Goal: Transaction & Acquisition: Book appointment/travel/reservation

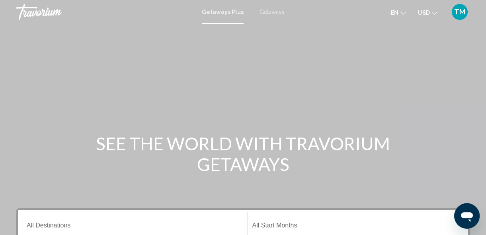
click at [216, 12] on span "Getaways Plus" at bounding box center [223, 12] width 42 height 6
click at [47, 225] on input "Destination All Destinations" at bounding box center [133, 227] width 212 height 7
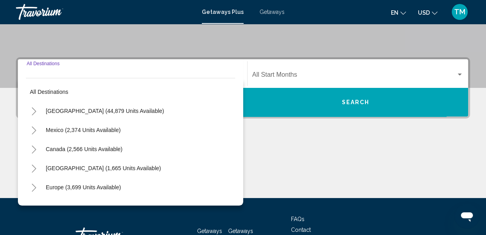
scroll to position [182, 0]
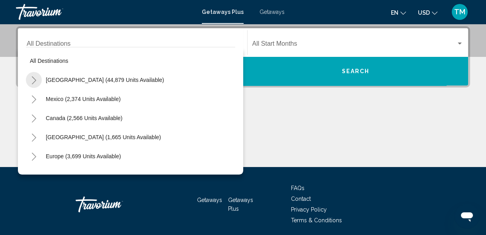
click at [33, 79] on icon "Toggle United States (44,879 units available)" at bounding box center [34, 80] width 6 height 8
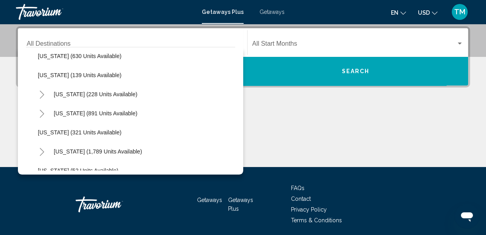
scroll to position [498, 0]
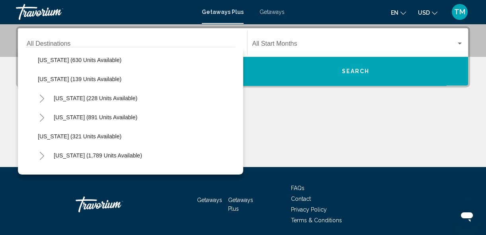
click at [327, 110] on div "Main content" at bounding box center [243, 138] width 455 height 60
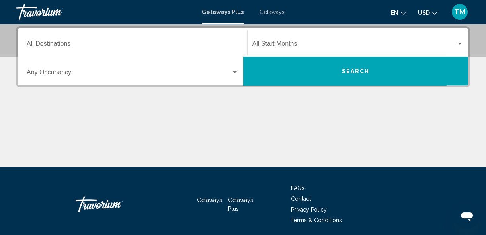
click at [273, 12] on span "Getaways" at bounding box center [272, 12] width 25 height 6
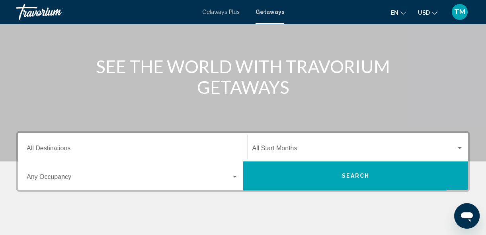
scroll to position [92, 0]
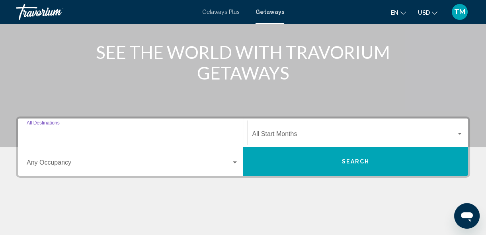
click at [61, 135] on input "Destination All Destinations" at bounding box center [133, 135] width 212 height 7
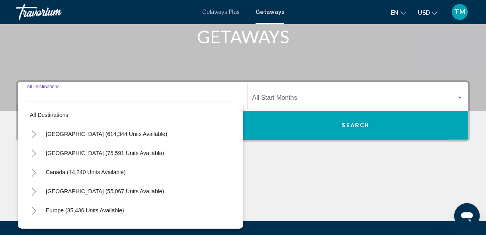
scroll to position [182, 0]
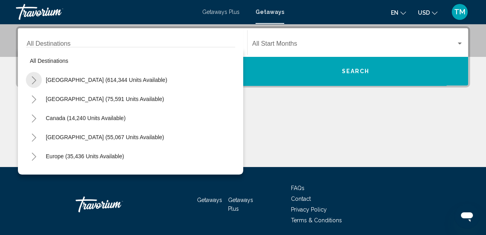
click at [33, 80] on icon "Toggle United States (614,344 units available)" at bounding box center [34, 80] width 6 height 8
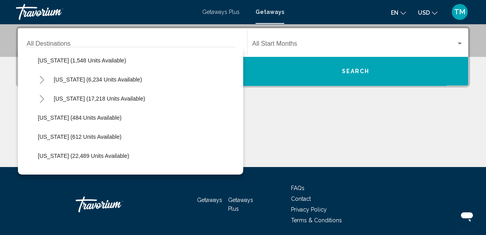
scroll to position [550, 0]
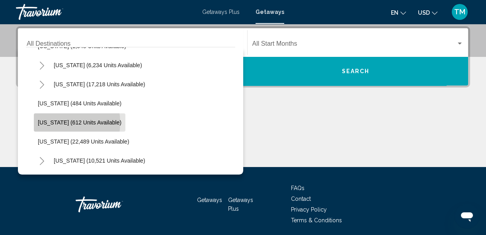
click at [55, 122] on span "[US_STATE] (612 units available)" at bounding box center [80, 123] width 84 height 6
type input "**********"
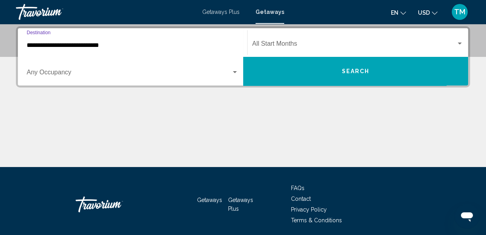
click at [459, 43] on div "Search widget" at bounding box center [460, 44] width 4 height 2
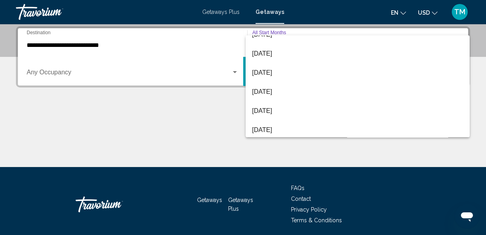
scroll to position [130, 0]
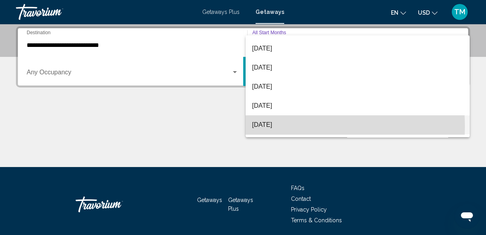
click at [291, 126] on span "[DATE]" at bounding box center [358, 125] width 212 height 19
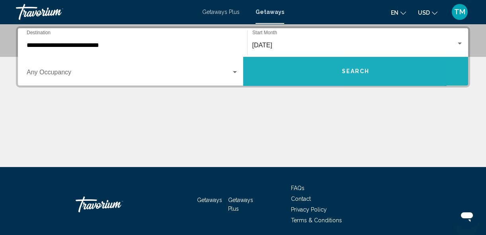
click at [361, 71] on span "Search" at bounding box center [356, 72] width 28 height 6
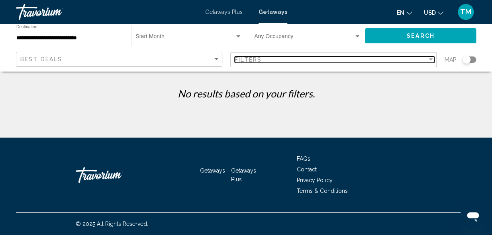
click at [430, 59] on div "Filter" at bounding box center [431, 60] width 4 height 2
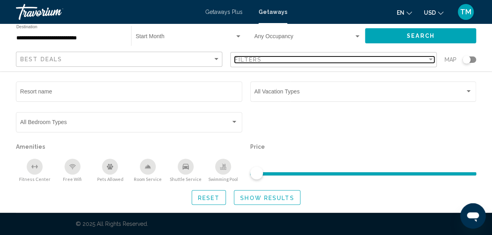
click at [431, 59] on div "Filter" at bounding box center [431, 60] width 4 height 2
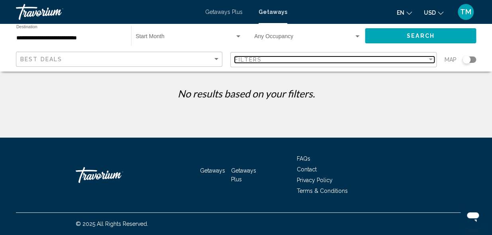
click at [431, 59] on div "Filter" at bounding box center [431, 60] width 4 height 2
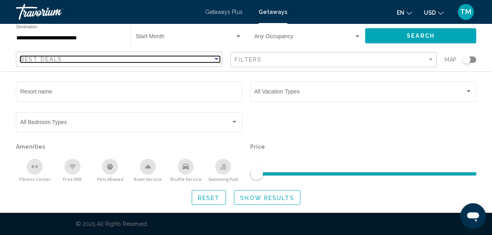
click at [216, 60] on div "Sort by" at bounding box center [216, 59] width 4 height 2
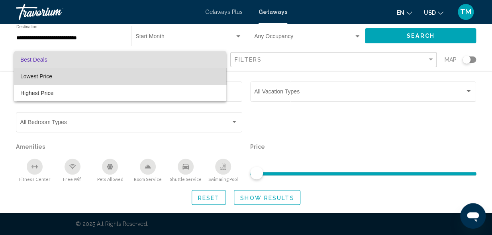
click at [192, 75] on span "Lowest Price" at bounding box center [120, 76] width 200 height 17
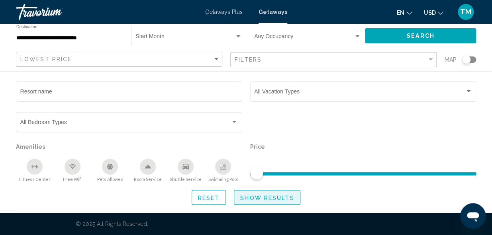
click at [269, 195] on span "Show Results" at bounding box center [267, 198] width 54 height 6
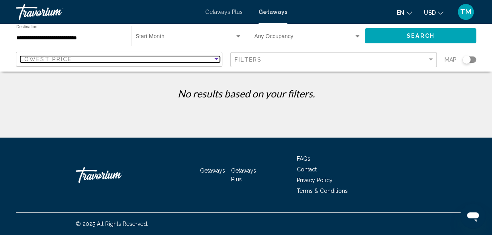
click at [216, 60] on div "Sort by" at bounding box center [216, 59] width 4 height 2
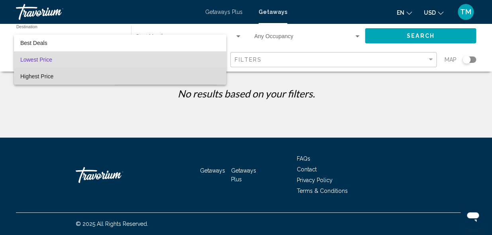
click at [205, 73] on span "Highest Price" at bounding box center [120, 76] width 200 height 17
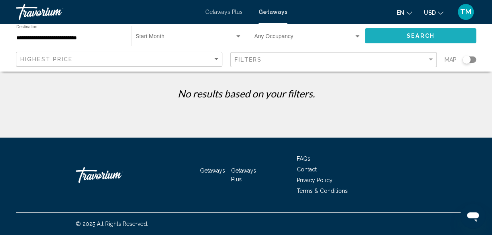
click at [414, 36] on span "Search" at bounding box center [421, 36] width 28 height 6
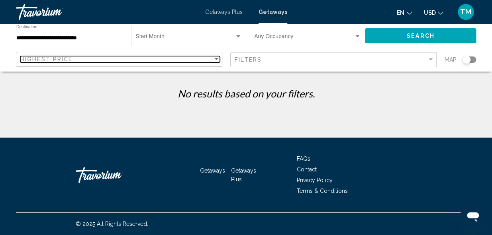
click at [216, 59] on div "Sort by" at bounding box center [216, 59] width 4 height 2
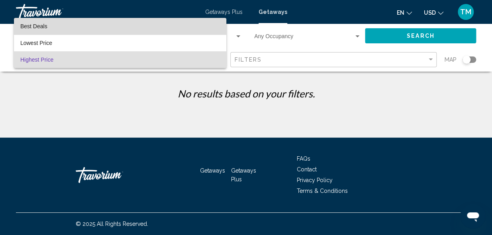
click at [191, 30] on span "Best Deals" at bounding box center [120, 26] width 200 height 17
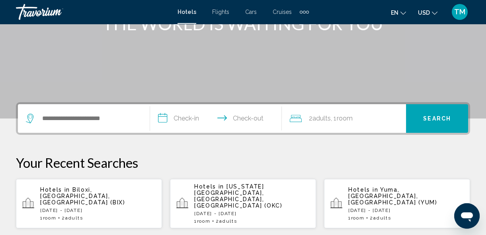
scroll to position [135, 0]
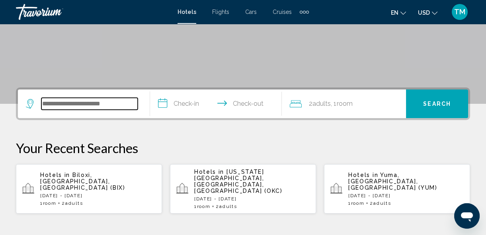
click at [43, 104] on input "Search widget" at bounding box center [89, 104] width 96 height 12
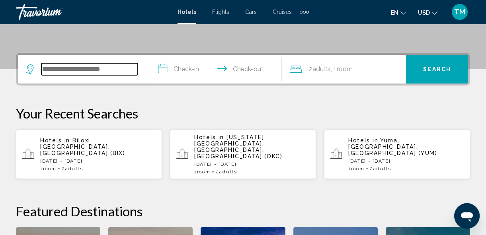
scroll to position [196, 0]
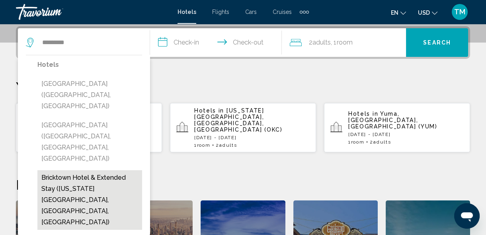
click at [58, 171] on button "Bricktown Hotel & Extended Stay (Oklahoma City, OK, US)" at bounding box center [89, 201] width 105 height 60
type input "**********"
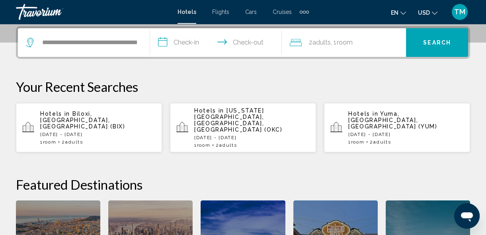
click at [175, 39] on input "**********" at bounding box center [217, 43] width 135 height 31
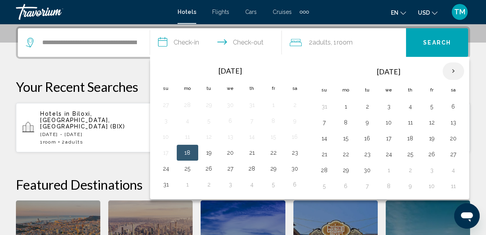
click at [450, 69] on th "Next month" at bounding box center [454, 72] width 22 height 18
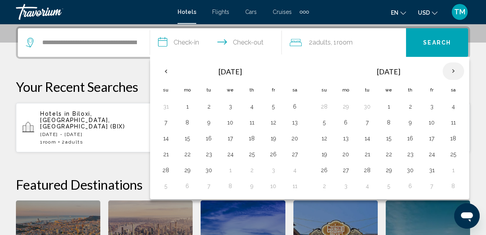
click at [450, 69] on th "Next month" at bounding box center [454, 72] width 22 height 18
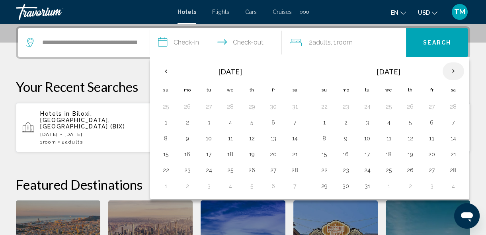
click at [450, 69] on th "Next month" at bounding box center [454, 72] width 22 height 18
click at [167, 136] on button "14" at bounding box center [166, 138] width 13 height 11
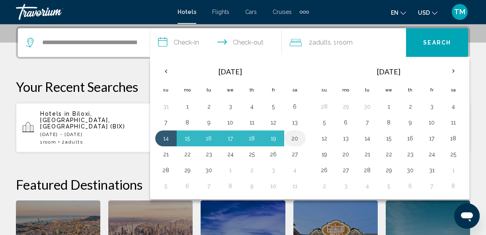
click at [292, 137] on button "20" at bounding box center [295, 138] width 13 height 11
type input "**********"
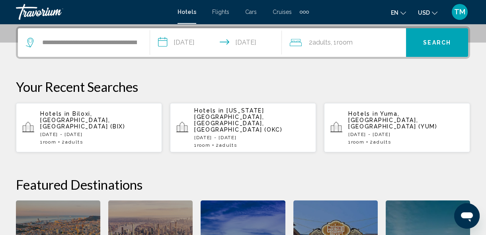
click at [425, 43] on span "Search" at bounding box center [438, 43] width 28 height 6
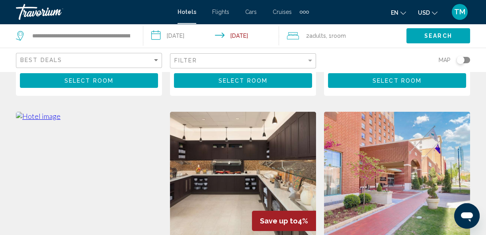
scroll to position [333, 0]
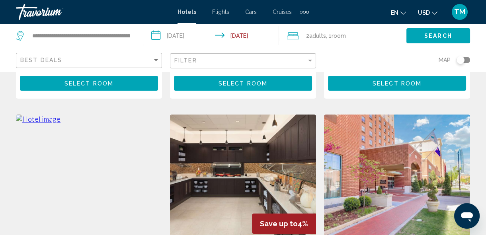
click at [104, 163] on img "Main content" at bounding box center [89, 178] width 146 height 127
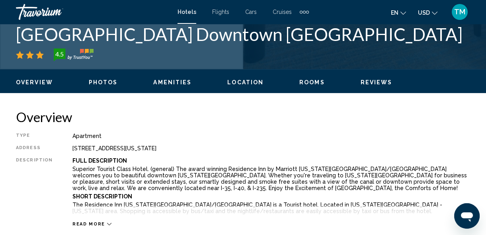
scroll to position [96, 0]
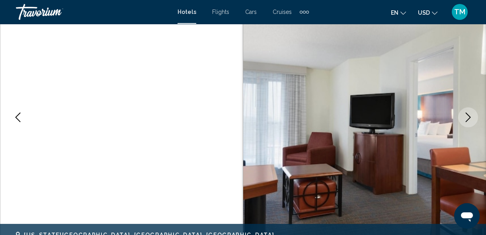
click at [466, 117] on icon "Next image" at bounding box center [469, 118] width 10 height 10
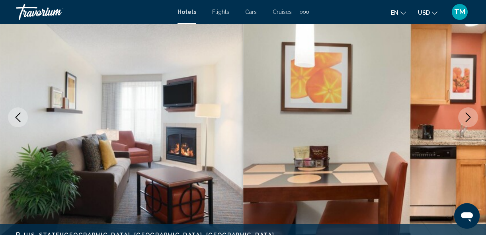
click at [466, 117] on icon "Next image" at bounding box center [469, 118] width 10 height 10
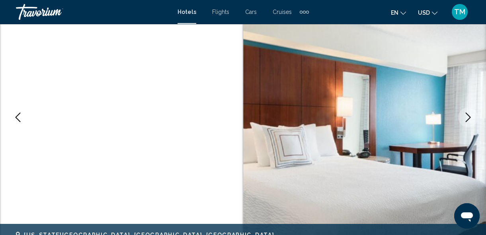
click at [466, 117] on icon "Next image" at bounding box center [469, 118] width 10 height 10
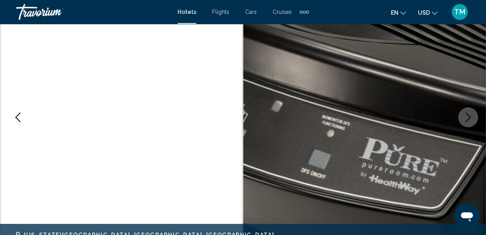
click at [466, 117] on icon "Next image" at bounding box center [469, 118] width 10 height 10
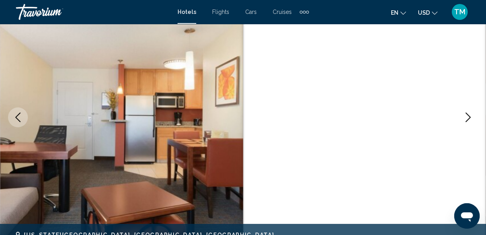
click at [468, 116] on icon "Next image" at bounding box center [469, 118] width 10 height 10
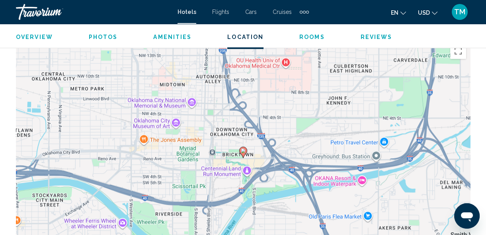
scroll to position [888, 0]
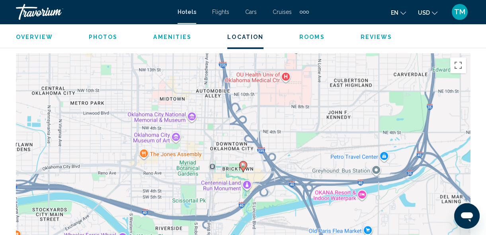
click at [377, 86] on div "To activate drag with keyboard, press Alt + Enter. Once in keyboard drag state,…" at bounding box center [243, 172] width 455 height 239
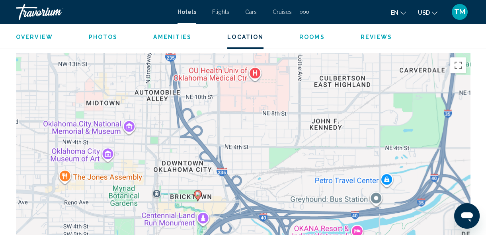
click at [377, 86] on div "To activate drag with keyboard, press Alt + Enter. Once in keyboard drag state,…" at bounding box center [243, 172] width 455 height 239
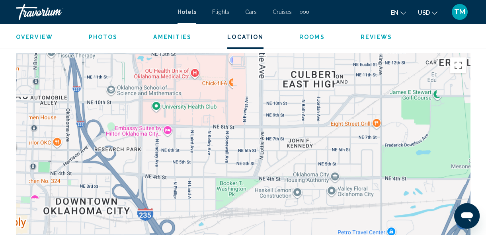
click at [377, 86] on div "To activate drag with keyboard, press Alt + Enter. Once in keyboard drag state,…" at bounding box center [243, 172] width 455 height 239
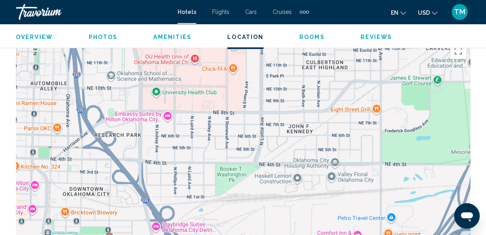
scroll to position [916, 0]
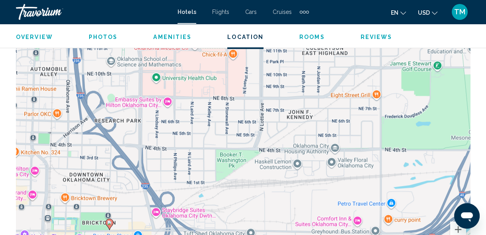
click at [169, 195] on div "To activate drag with keyboard, press Alt + Enter. Once in keyboard drag state,…" at bounding box center [243, 144] width 455 height 239
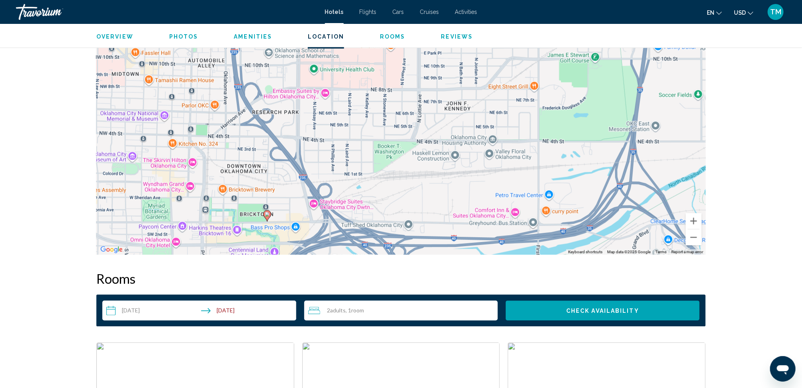
scroll to position [781, 0]
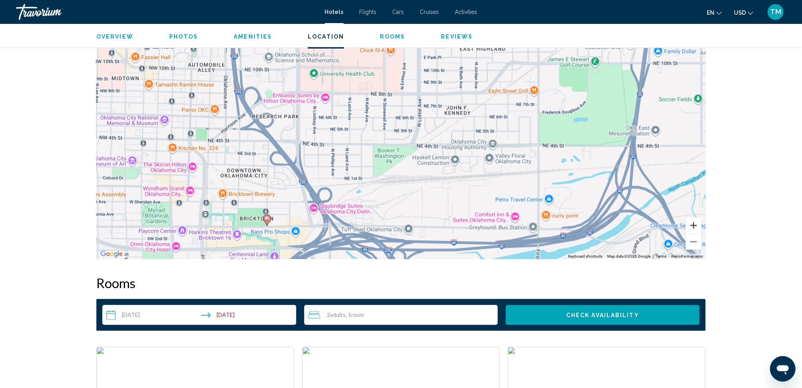
click at [492, 226] on button "Zoom in" at bounding box center [694, 226] width 16 height 16
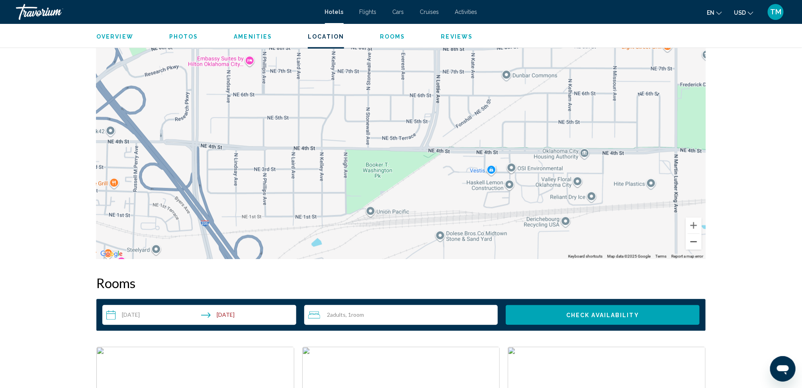
click at [492, 235] on button "Zoom out" at bounding box center [694, 242] width 16 height 16
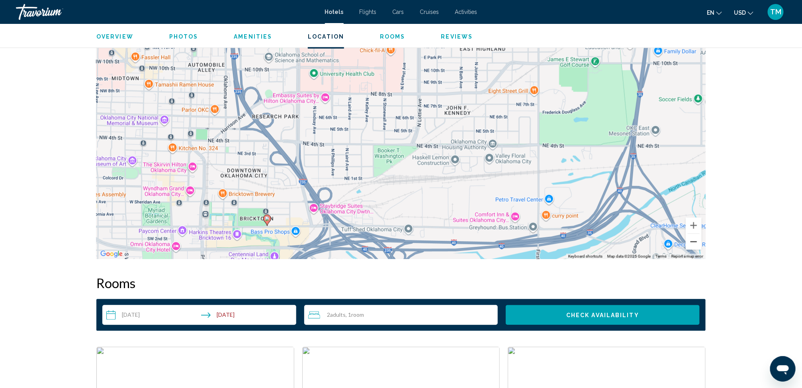
click at [492, 235] on button "Zoom out" at bounding box center [694, 242] width 16 height 16
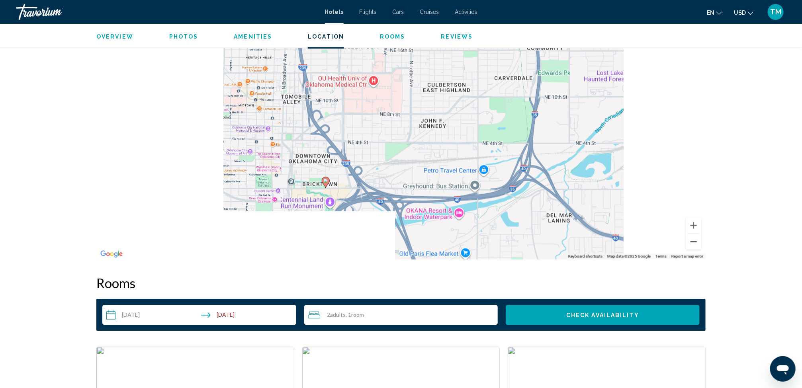
click at [492, 235] on button "Zoom out" at bounding box center [694, 242] width 16 height 16
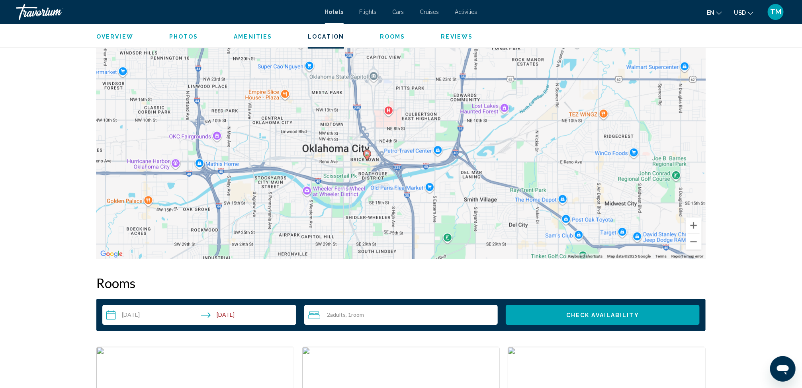
click at [492, 227] on button "Zoom in" at bounding box center [694, 226] width 16 height 16
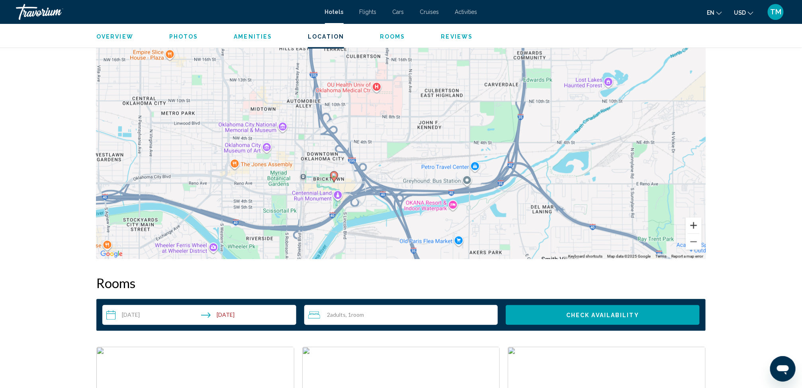
click at [492, 225] on button "Zoom in" at bounding box center [694, 226] width 16 height 16
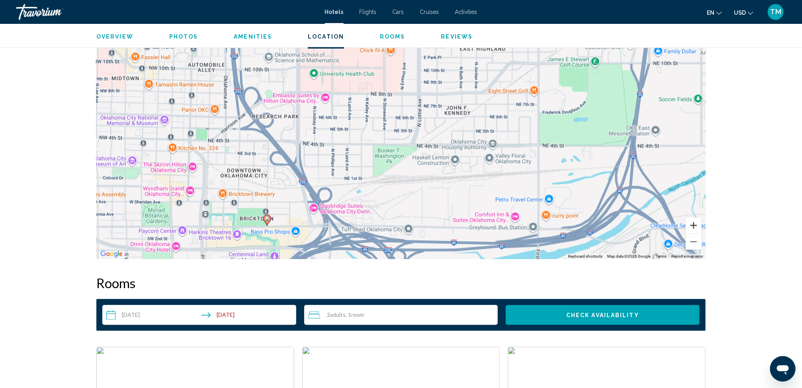
click at [492, 225] on button "Zoom in" at bounding box center [694, 226] width 16 height 16
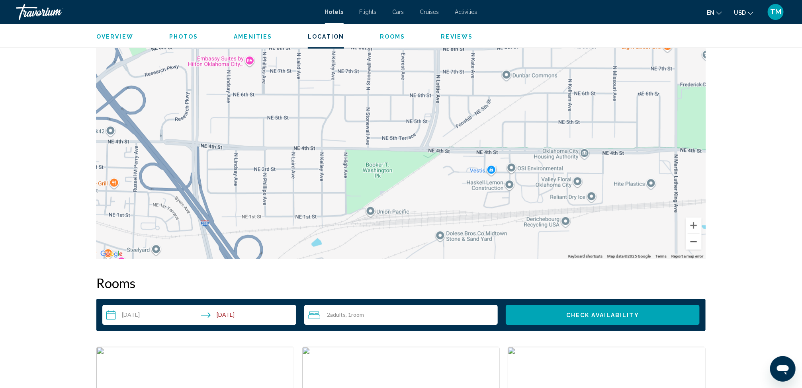
click at [492, 235] on button "Zoom out" at bounding box center [694, 242] width 16 height 16
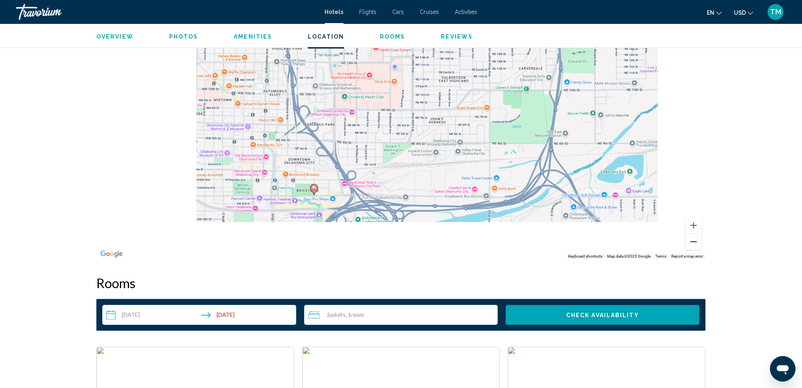
click at [492, 235] on button "Zoom out" at bounding box center [694, 242] width 16 height 16
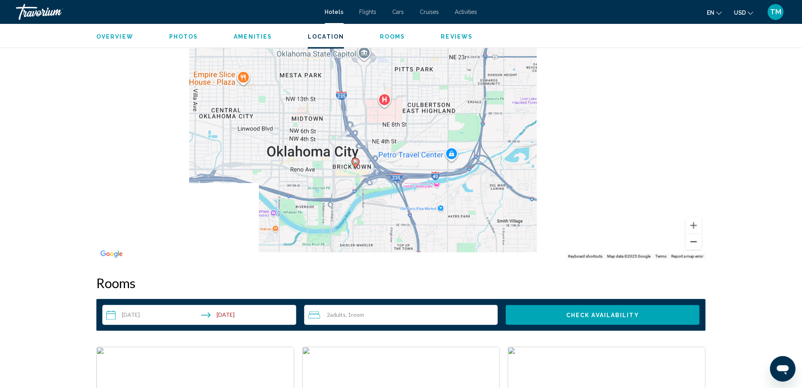
click at [492, 235] on button "Zoom out" at bounding box center [694, 242] width 16 height 16
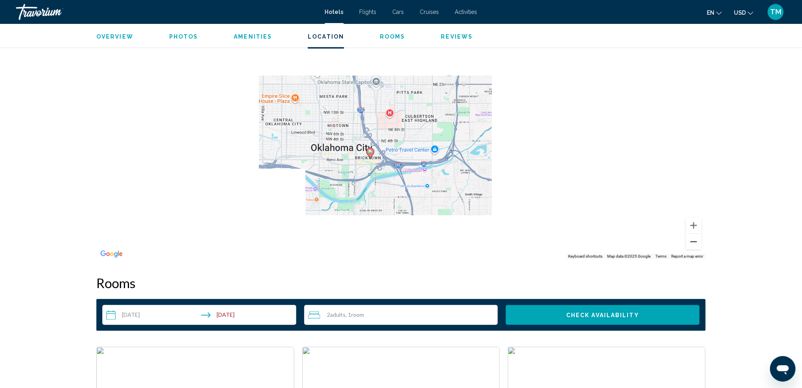
click at [492, 235] on button "Zoom out" at bounding box center [694, 242] width 16 height 16
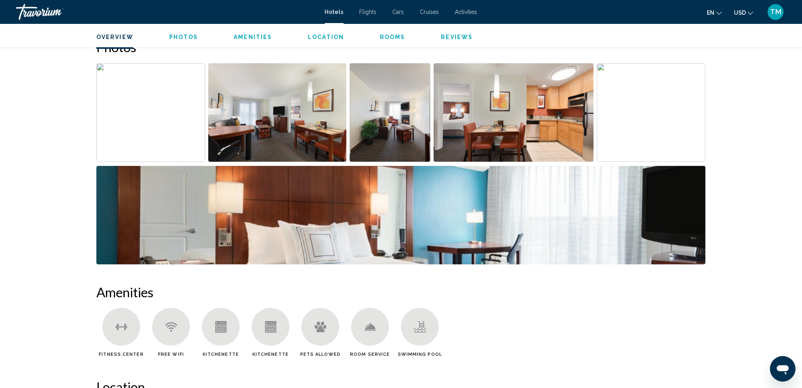
scroll to position [59, 0]
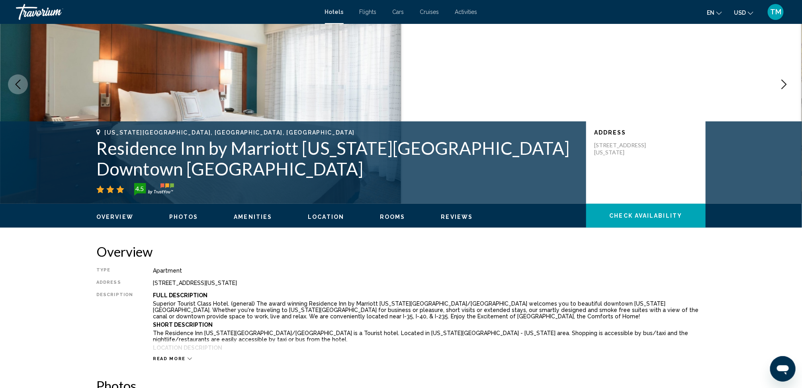
click at [492, 12] on span "TM" at bounding box center [776, 12] width 11 height 8
click at [492, 113] on img "Main content" at bounding box center [601, 84] width 401 height 239
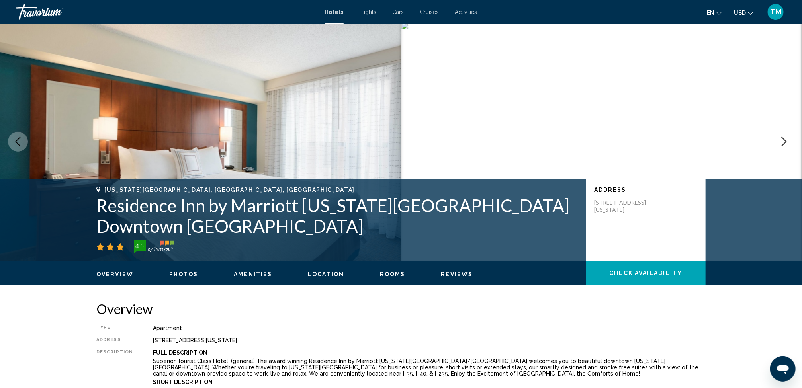
scroll to position [0, 0]
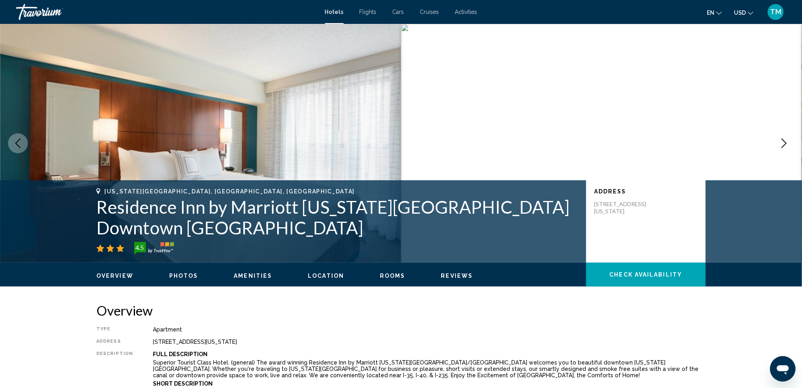
click at [111, 4] on link "Travorium" at bounding box center [166, 12] width 301 height 16
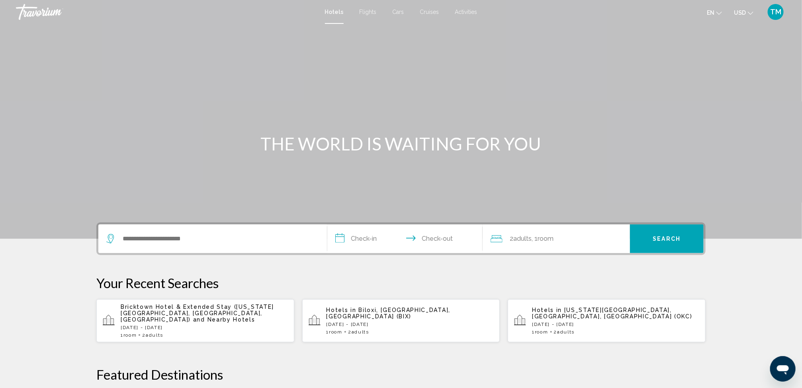
click at [170, 235] on p "Bricktown Hotel & Extended Stay (Oklahoma City, OK, US) and Nearby Hotels" at bounding box center [204, 313] width 167 height 19
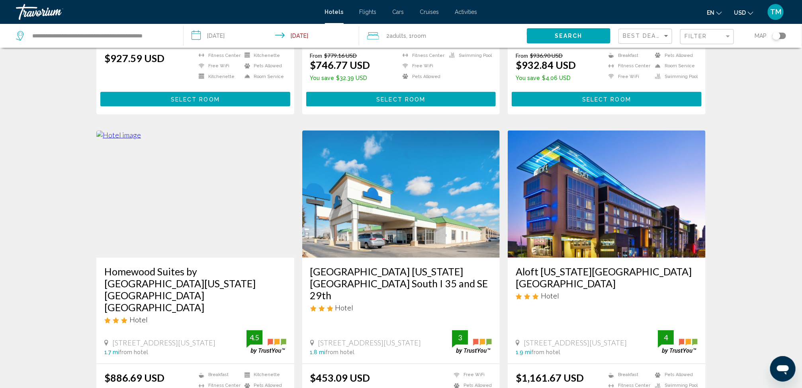
scroll to position [586, 0]
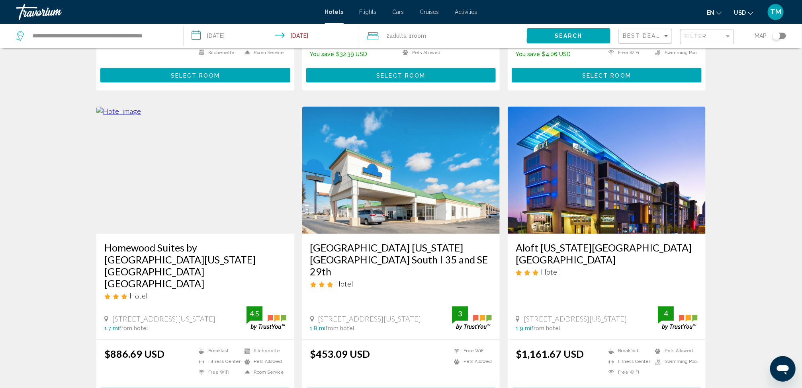
click at [153, 235] on h3 "Homewood Suites by Hilton Oklahoma City Bricktown OK" at bounding box center [195, 266] width 182 height 48
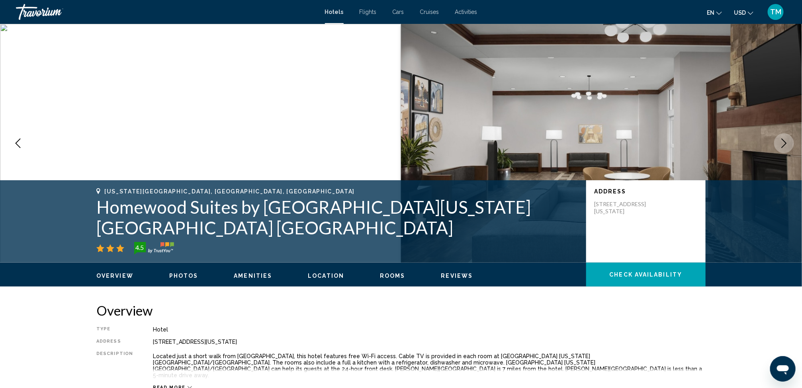
click at [492, 140] on icon "Next image" at bounding box center [784, 144] width 5 height 10
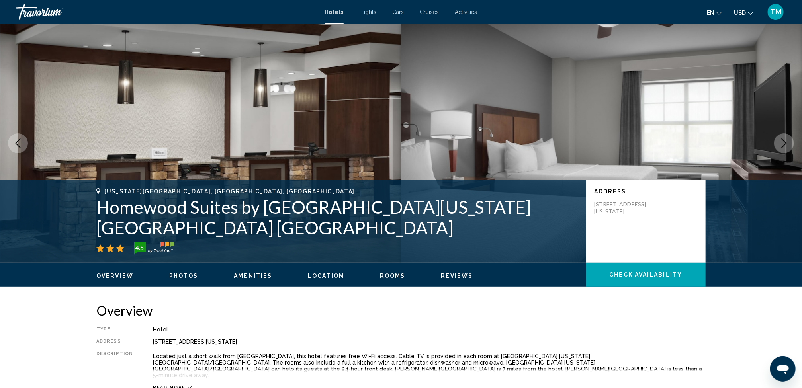
click at [492, 140] on icon "Next image" at bounding box center [784, 144] width 5 height 10
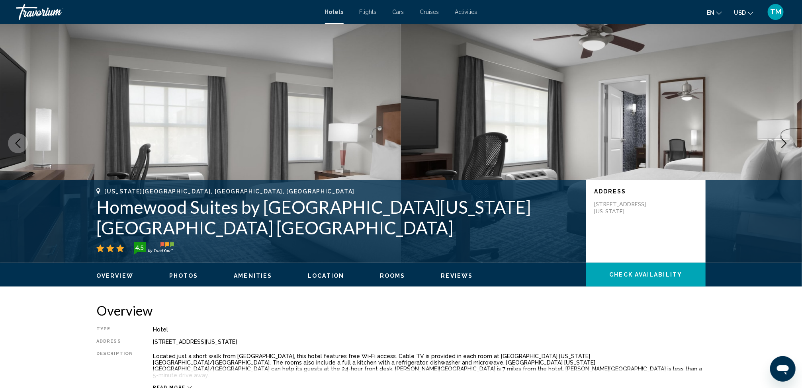
click at [492, 140] on icon "Next image" at bounding box center [784, 144] width 5 height 10
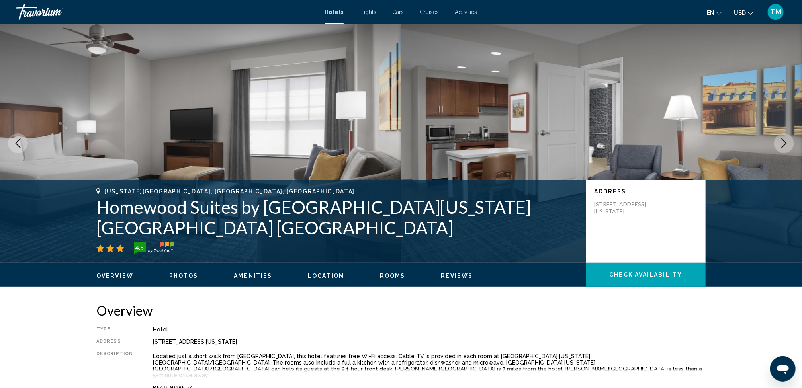
click at [492, 140] on icon "Next image" at bounding box center [784, 144] width 5 height 10
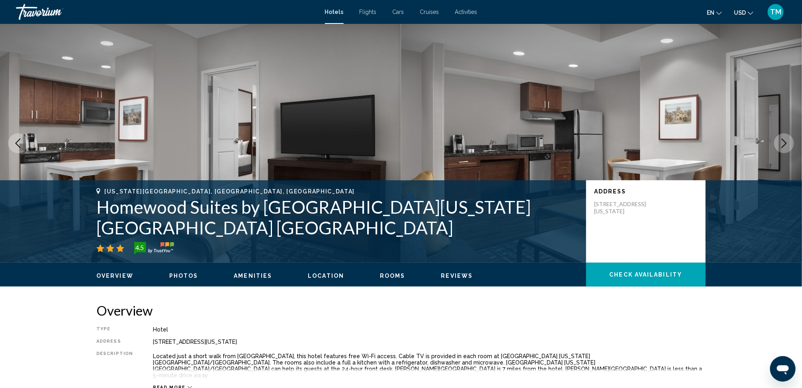
click at [492, 141] on icon "Next image" at bounding box center [784, 144] width 5 height 10
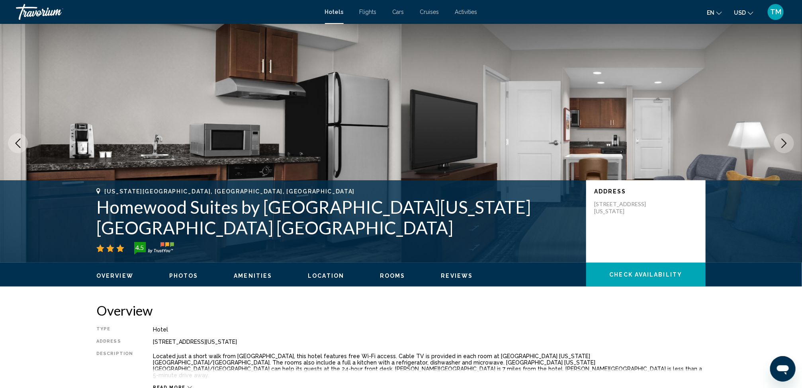
click at [492, 141] on icon "Next image" at bounding box center [784, 144] width 5 height 10
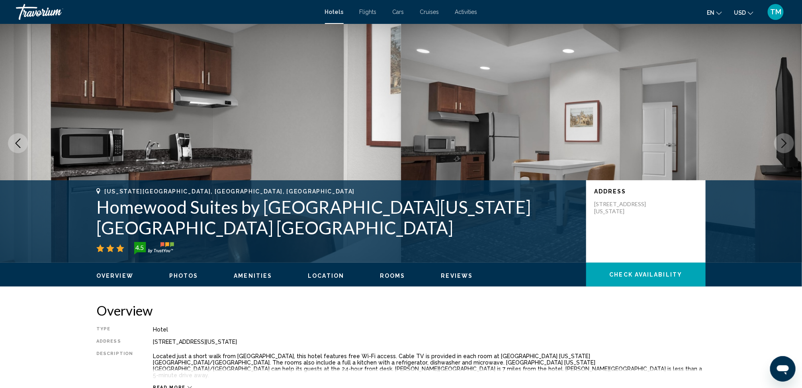
click at [492, 141] on icon "Next image" at bounding box center [784, 144] width 5 height 10
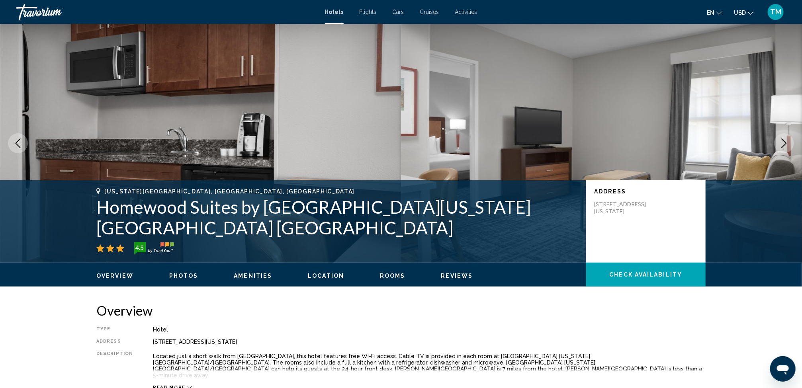
click at [492, 141] on icon "Next image" at bounding box center [784, 144] width 5 height 10
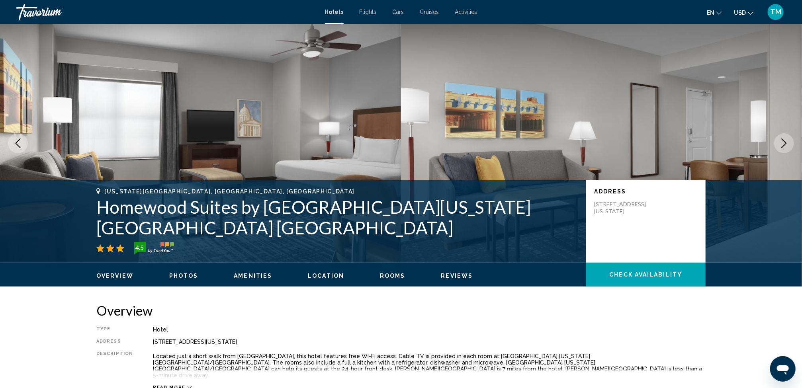
click at [492, 141] on icon "Next image" at bounding box center [784, 144] width 5 height 10
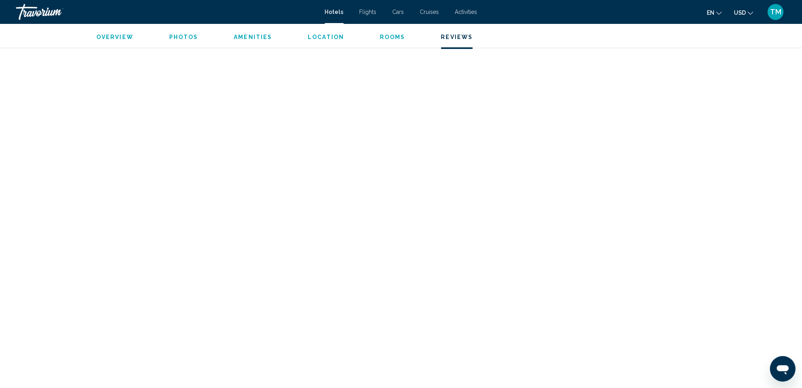
scroll to position [3211, 0]
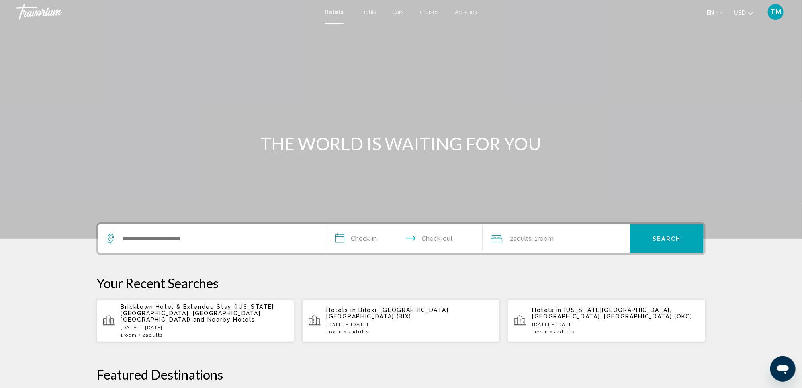
click at [776, 11] on span "TM" at bounding box center [776, 12] width 11 height 8
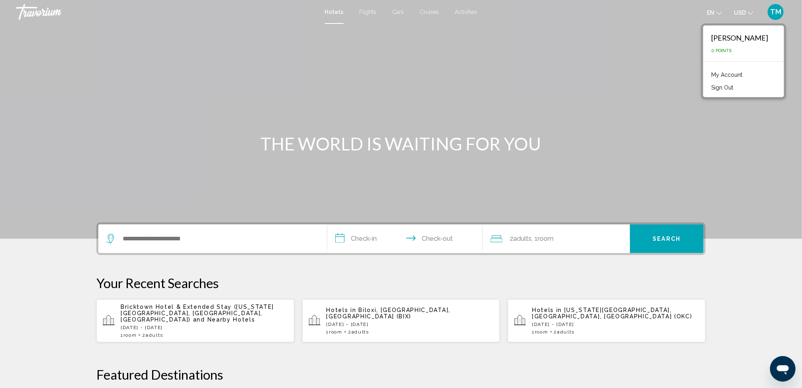
click at [553, 122] on div "Main content" at bounding box center [401, 119] width 802 height 239
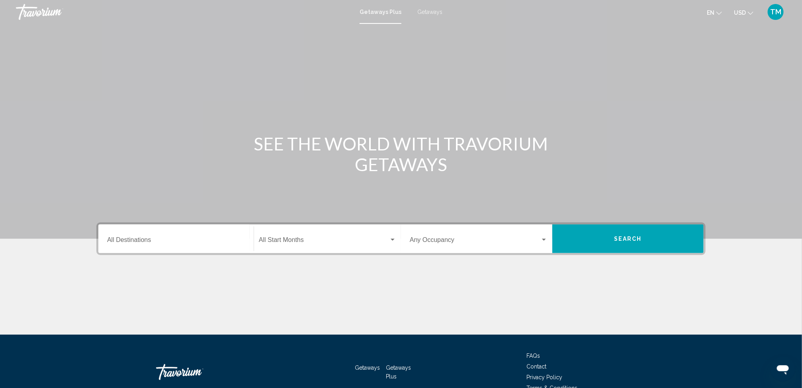
click at [777, 13] on span "TM" at bounding box center [776, 12] width 11 height 8
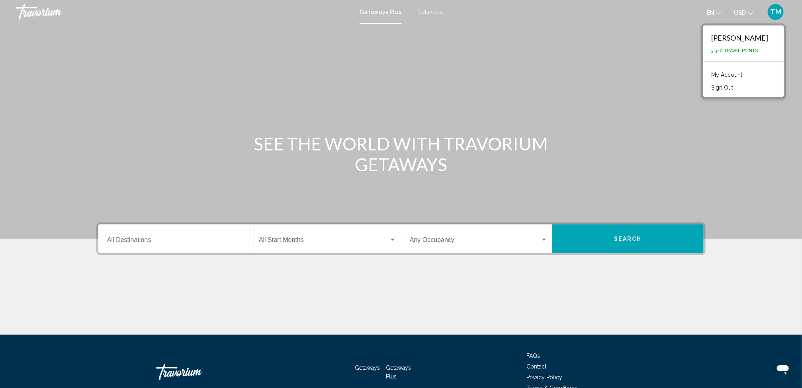
click at [373, 120] on div "Main content" at bounding box center [401, 119] width 802 height 239
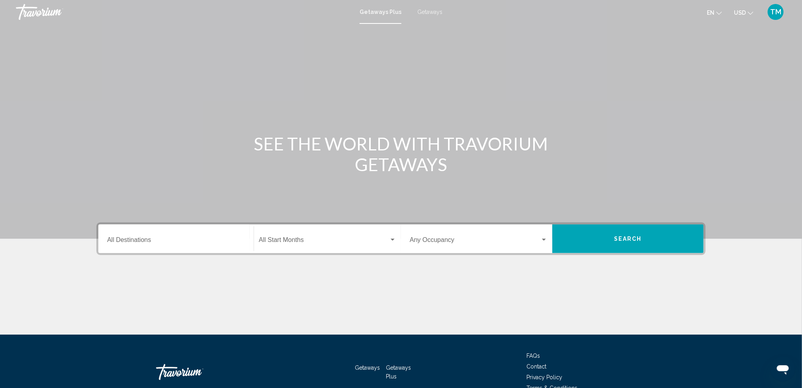
click at [372, 120] on div "Main content" at bounding box center [401, 119] width 802 height 239
click at [378, 117] on div "Main content" at bounding box center [401, 119] width 802 height 239
click at [739, 208] on div "Main content" at bounding box center [401, 119] width 802 height 239
click at [779, 235] on div "Main content" at bounding box center [401, 119] width 802 height 239
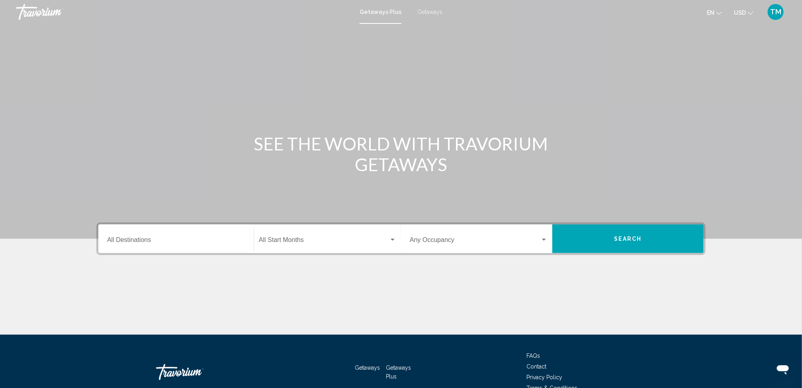
click at [779, 235] on div "Main content" at bounding box center [401, 119] width 802 height 239
click at [427, 17] on div "Getaways Plus Getaways en English Español Français Italiano Português русский U…" at bounding box center [401, 12] width 802 height 17
